Goal: Task Accomplishment & Management: Understand process/instructions

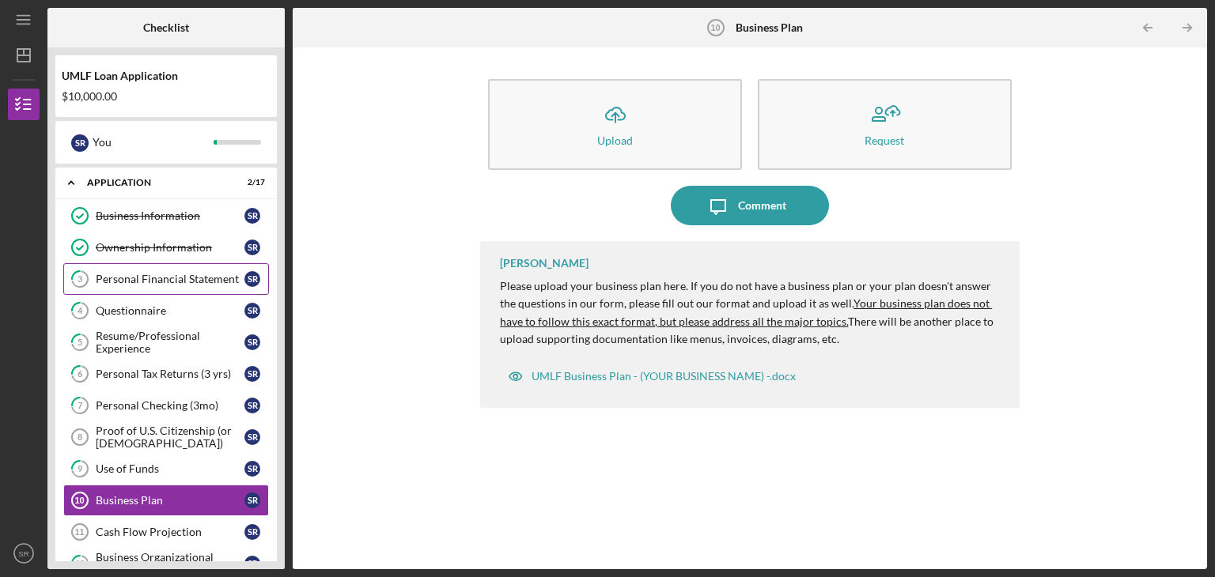
click at [165, 279] on div "Personal Financial Statement" at bounding box center [170, 279] width 149 height 13
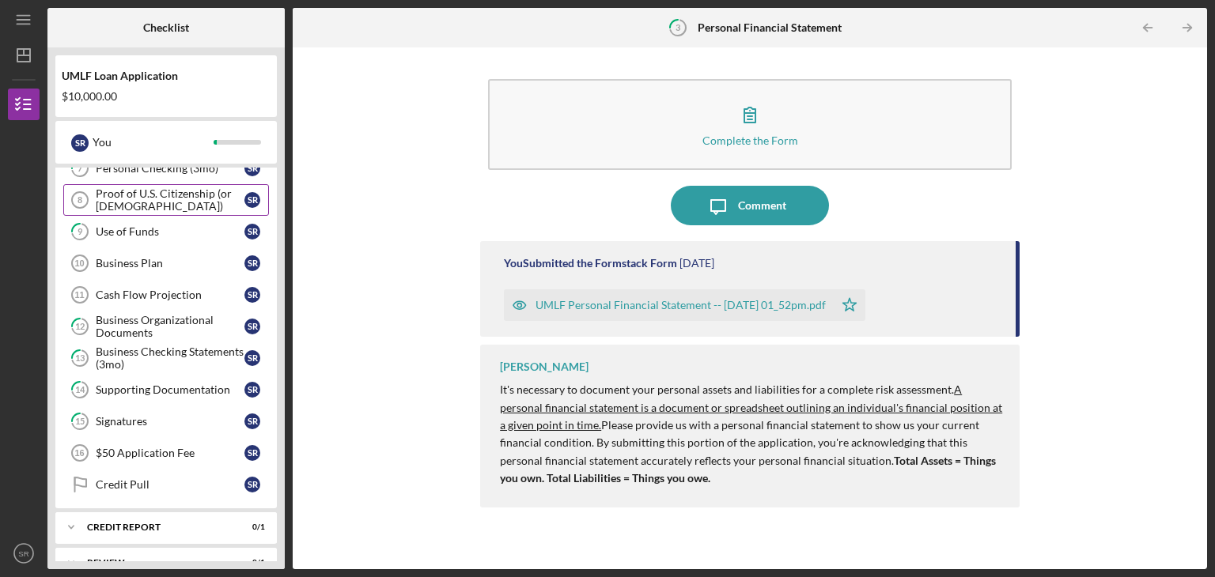
scroll to position [244, 0]
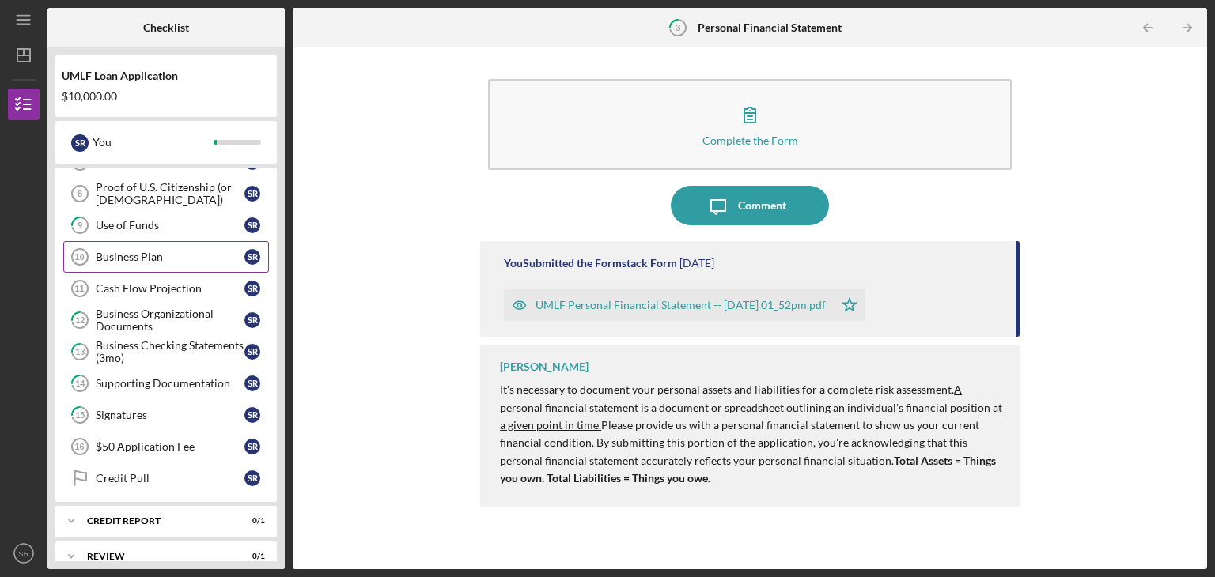
click at [172, 246] on link "Business Plan 10 Business Plan S R" at bounding box center [166, 257] width 206 height 32
